Goal: Information Seeking & Learning: Learn about a topic

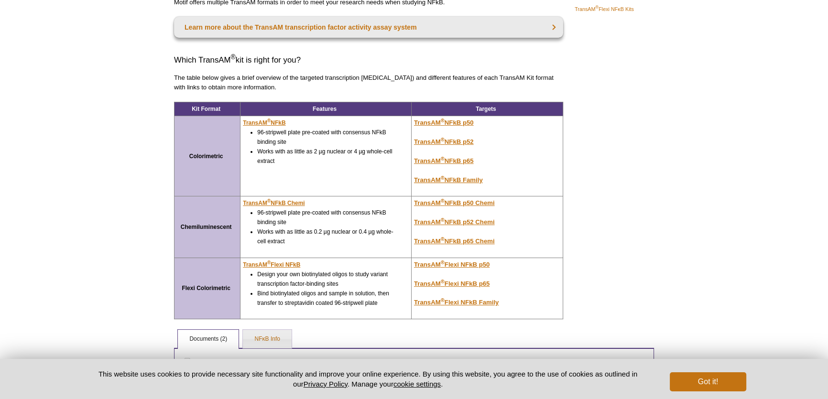
scroll to position [139, 0]
click at [477, 180] on u "TransAM ® NFkB Family" at bounding box center [448, 179] width 69 height 7
click at [482, 178] on u "TransAM ® NFkB Family" at bounding box center [448, 179] width 69 height 7
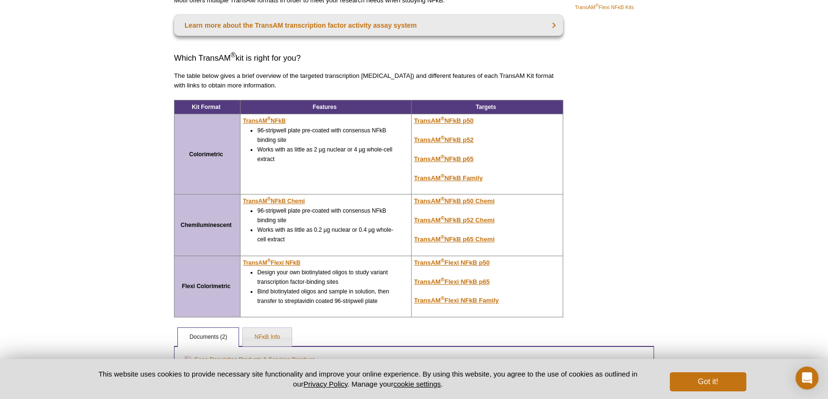
click at [470, 173] on td "TransAM ® NFkB p50 TransAM ® NFkB p52 TransAM ® NFkB p65 TransAM ® NFkB Family" at bounding box center [487, 154] width 152 height 80
click at [470, 176] on u "TransAM ® NFkB Family" at bounding box center [448, 177] width 69 height 7
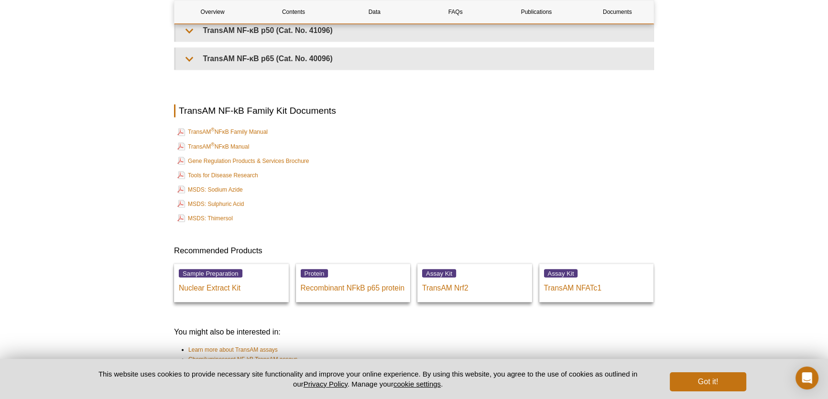
scroll to position [2242, 0]
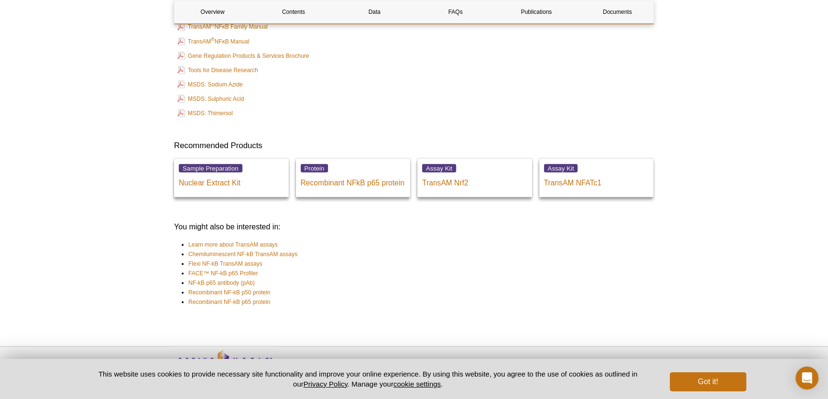
click at [384, 302] on li "Recombinant NF-kB p65 protein" at bounding box center [416, 302] width 457 height 10
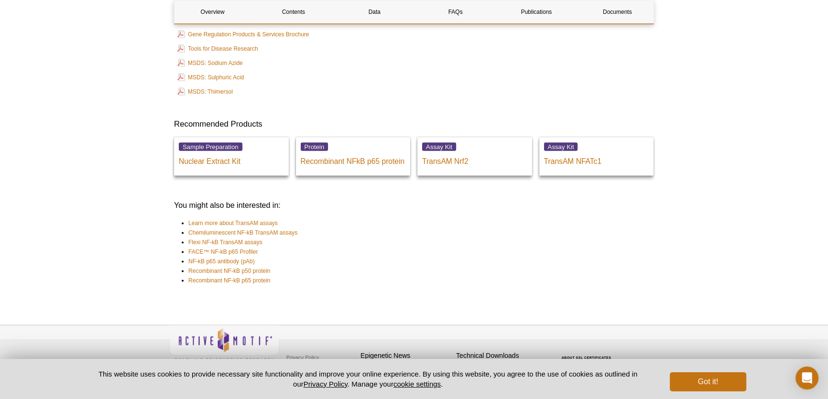
scroll to position [2270, 0]
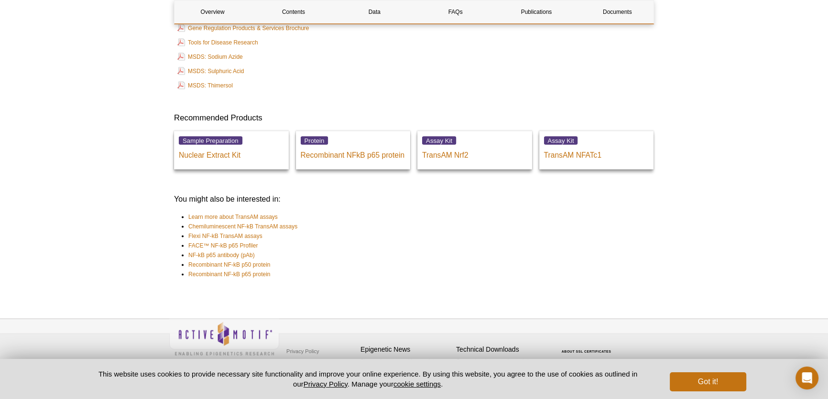
drag, startPoint x: 510, startPoint y: 290, endPoint x: 537, endPoint y: 273, distance: 31.2
click at [480, 260] on li "Recombinant NF-kB p50 protein" at bounding box center [416, 265] width 457 height 10
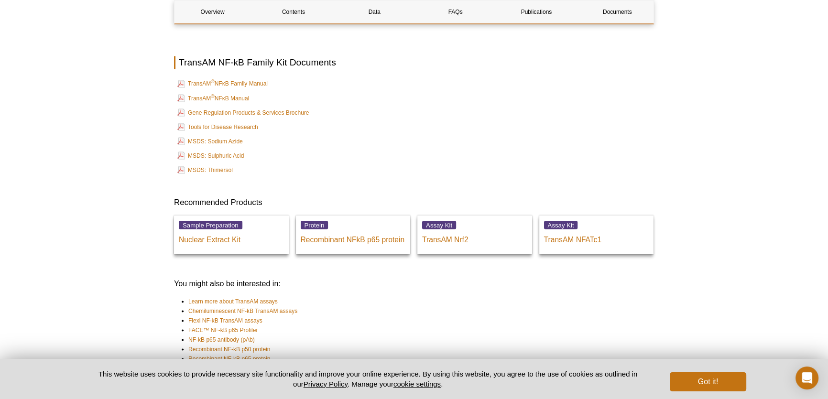
scroll to position [2139, 0]
